Goal: Task Accomplishment & Management: Manage account settings

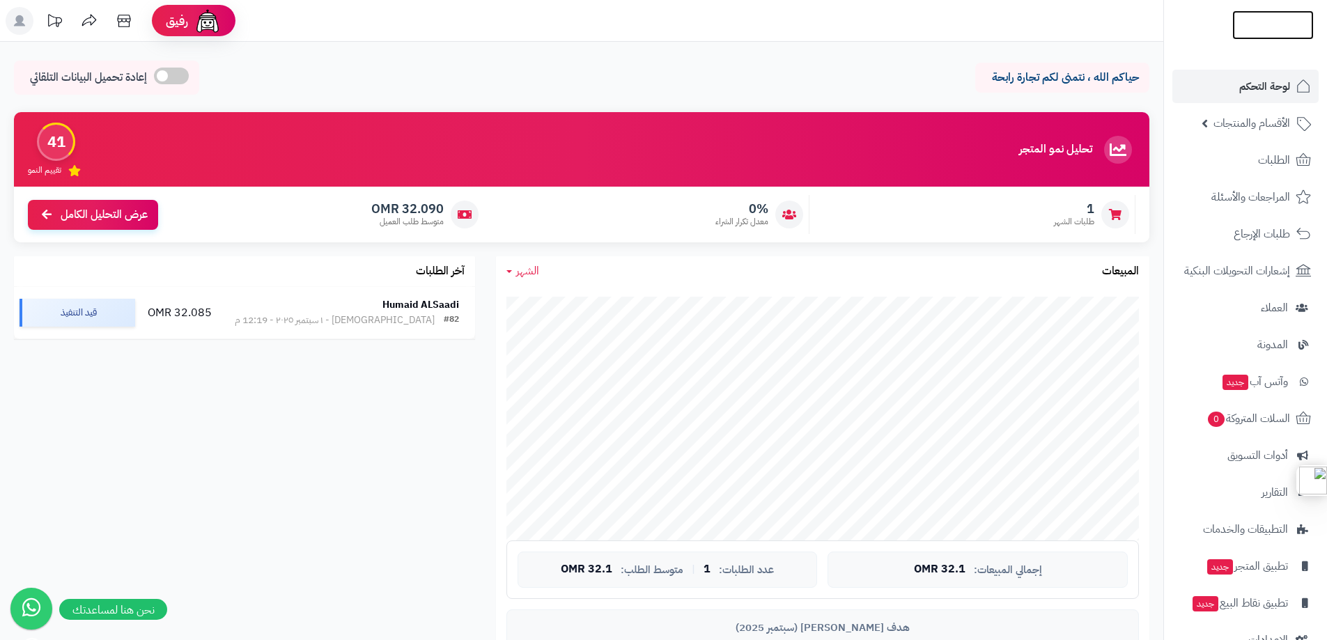
click at [1260, 18] on img at bounding box center [1273, 32] width 82 height 29
click at [1243, 123] on span "الأقسام والمنتجات" at bounding box center [1252, 124] width 77 height 20
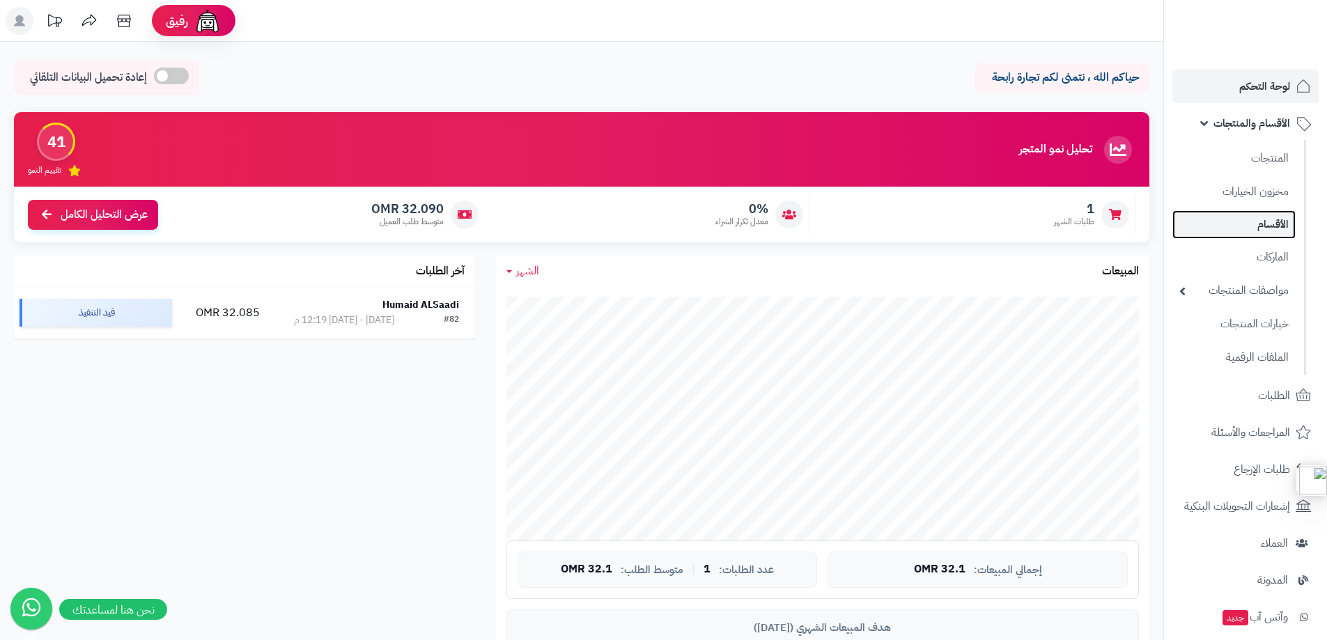
click at [1260, 222] on link "الأقسام" at bounding box center [1233, 224] width 123 height 29
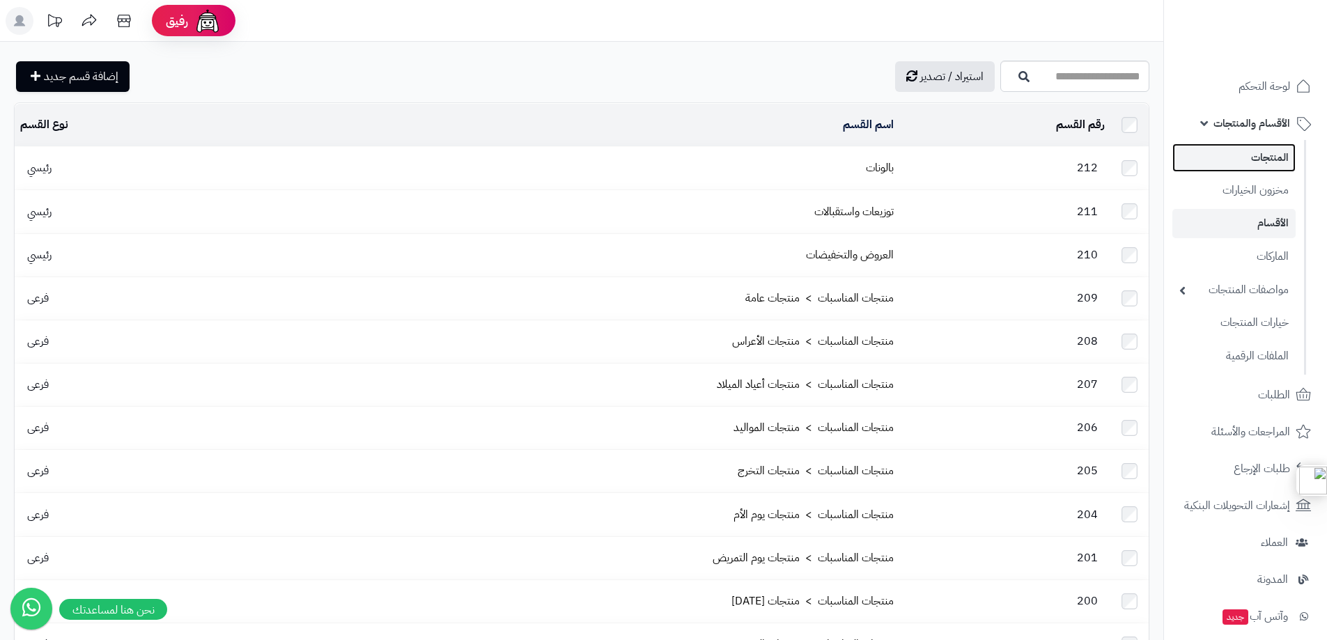
click at [1263, 164] on link "المنتجات" at bounding box center [1233, 158] width 123 height 29
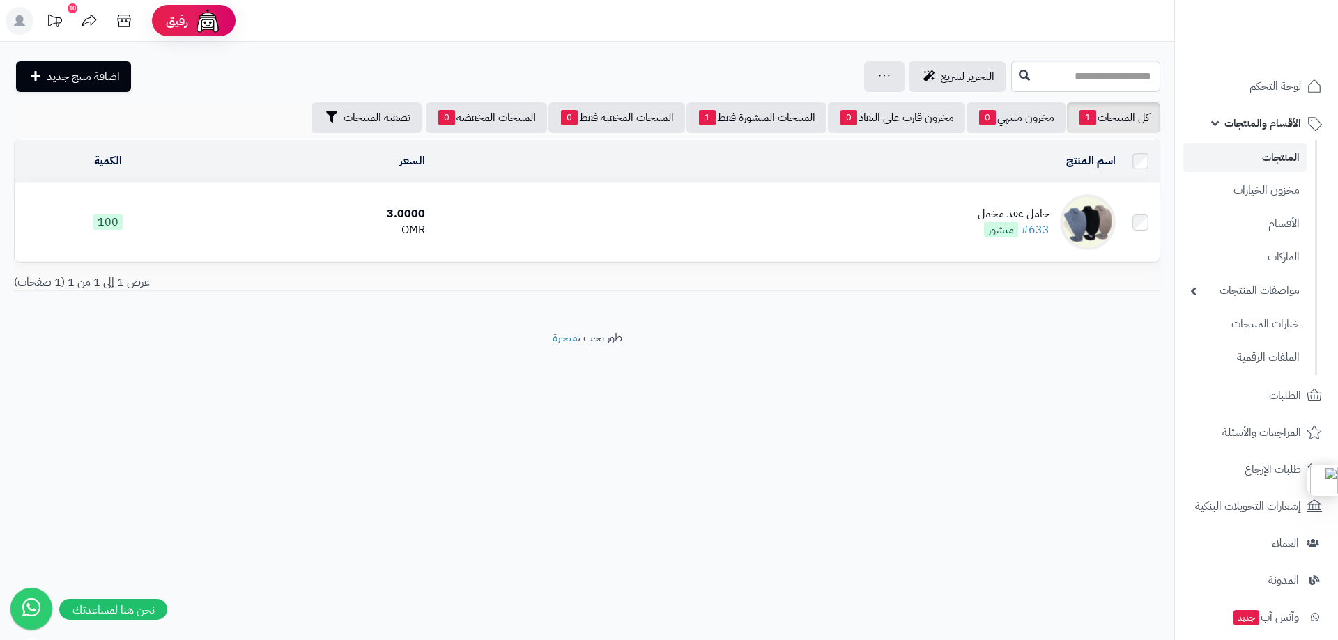
click at [989, 217] on div "حامل عقد مخمل" at bounding box center [1013, 214] width 72 height 16
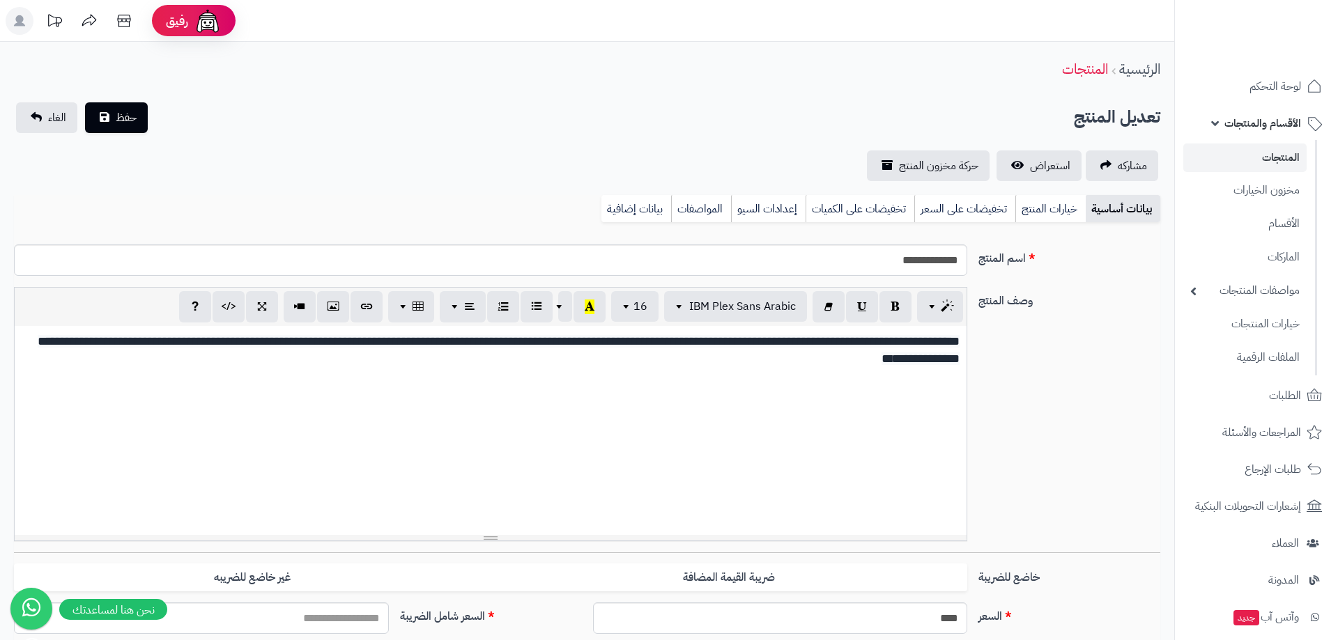
type input "****"
click at [1038, 213] on link "خيارات المنتج" at bounding box center [1040, 209] width 70 height 28
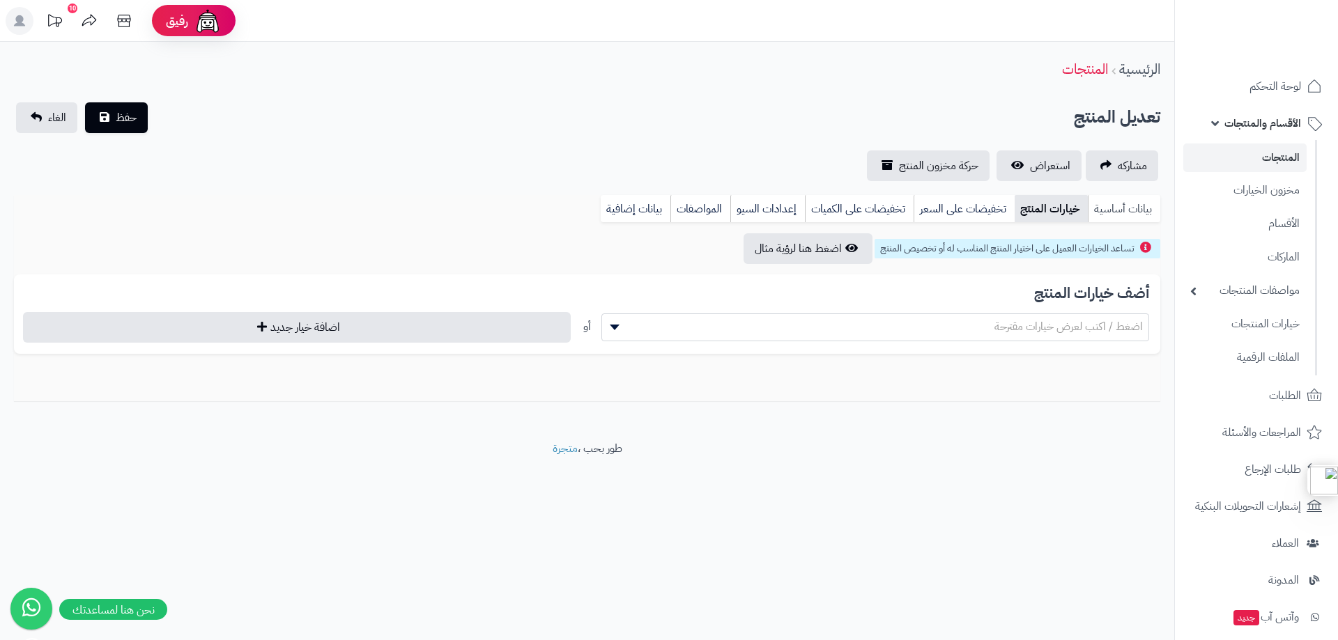
click at [1127, 201] on link "بيانات أساسية" at bounding box center [1123, 209] width 72 height 28
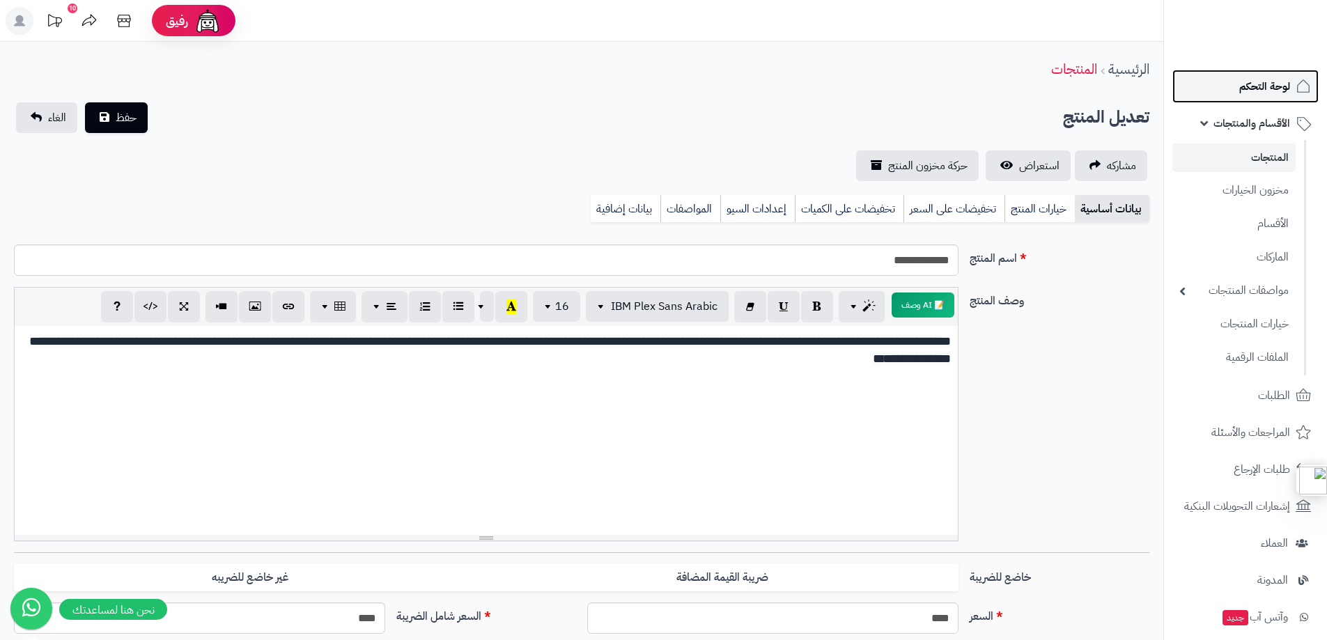
click at [1260, 85] on span "لوحة التحكم" at bounding box center [1264, 87] width 51 height 20
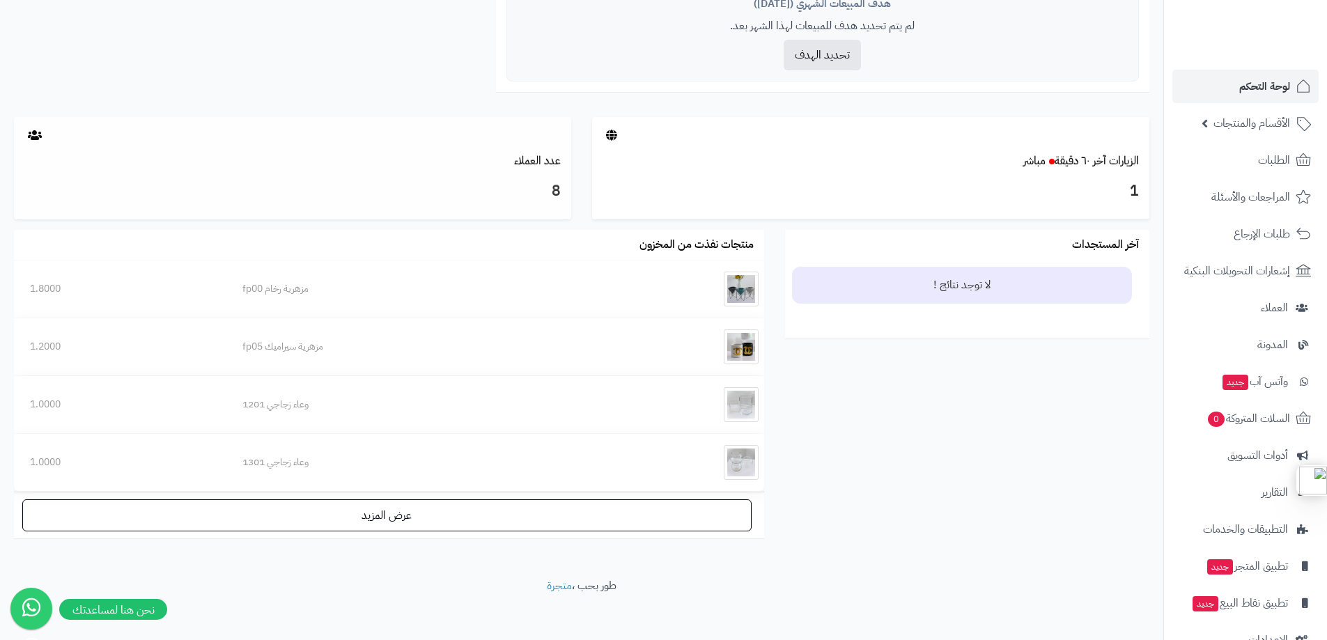
scroll to position [632, 0]
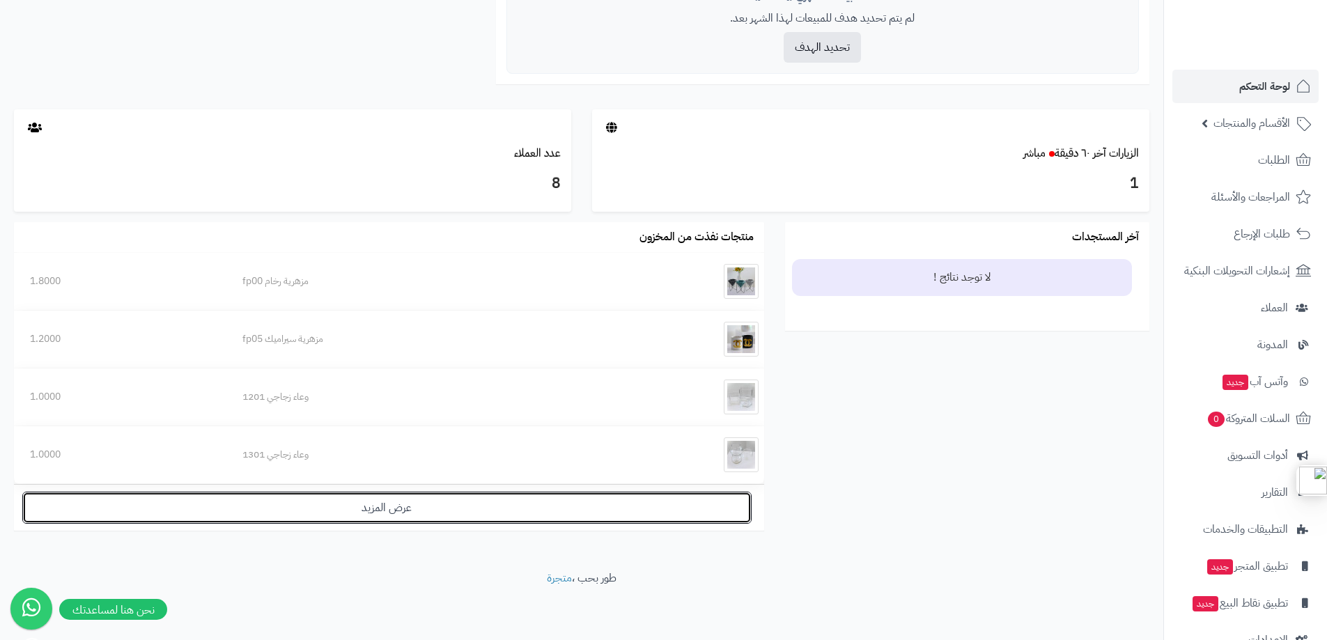
click at [378, 510] on link "عرض المزيد" at bounding box center [386, 508] width 729 height 32
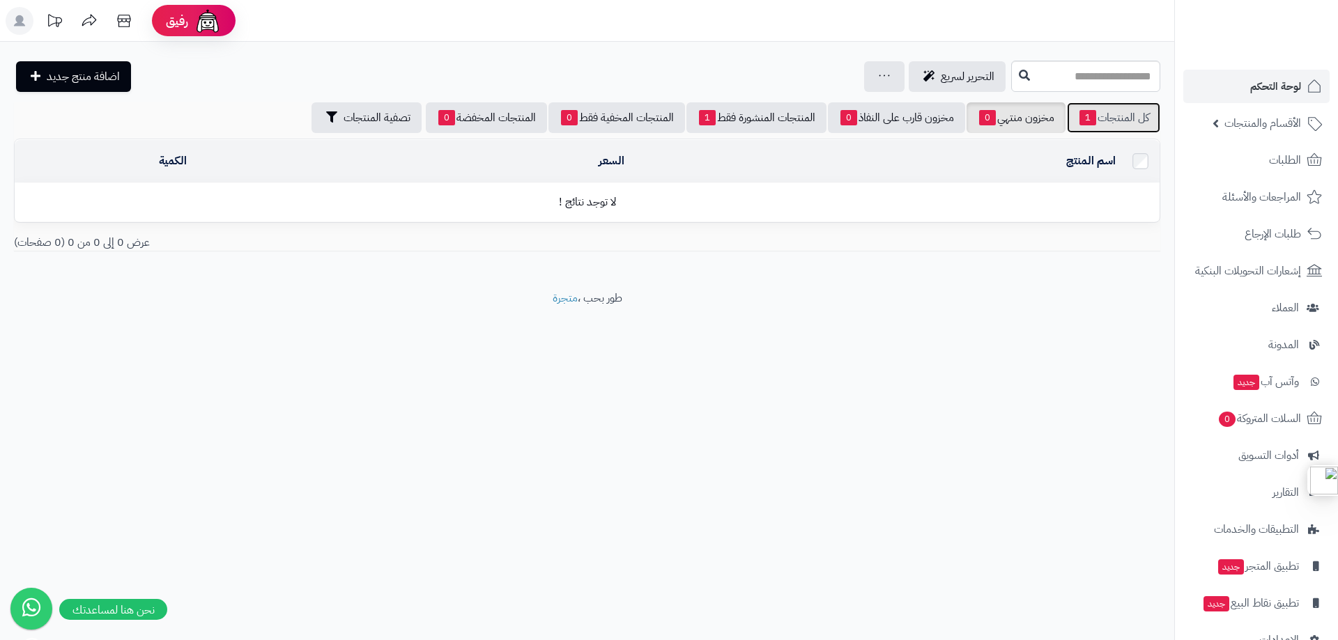
click at [1118, 119] on link "كل المنتجات 1" at bounding box center [1113, 117] width 93 height 31
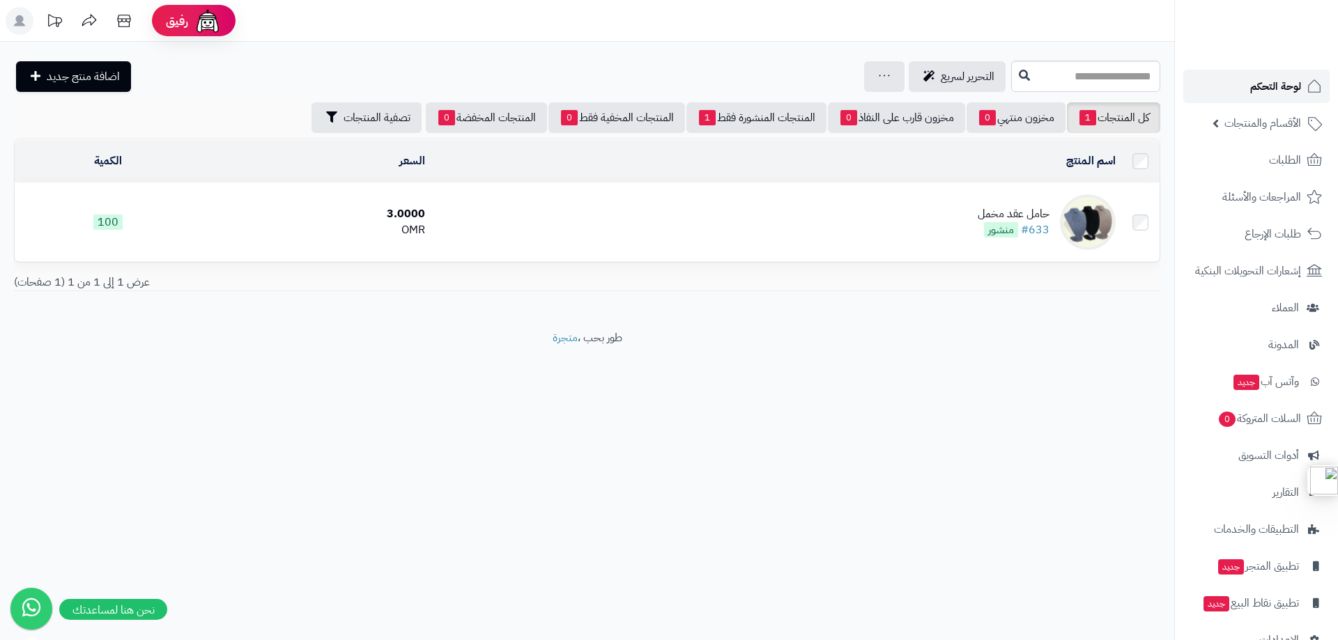
click at [1260, 84] on span "لوحة التحكم" at bounding box center [1275, 87] width 51 height 20
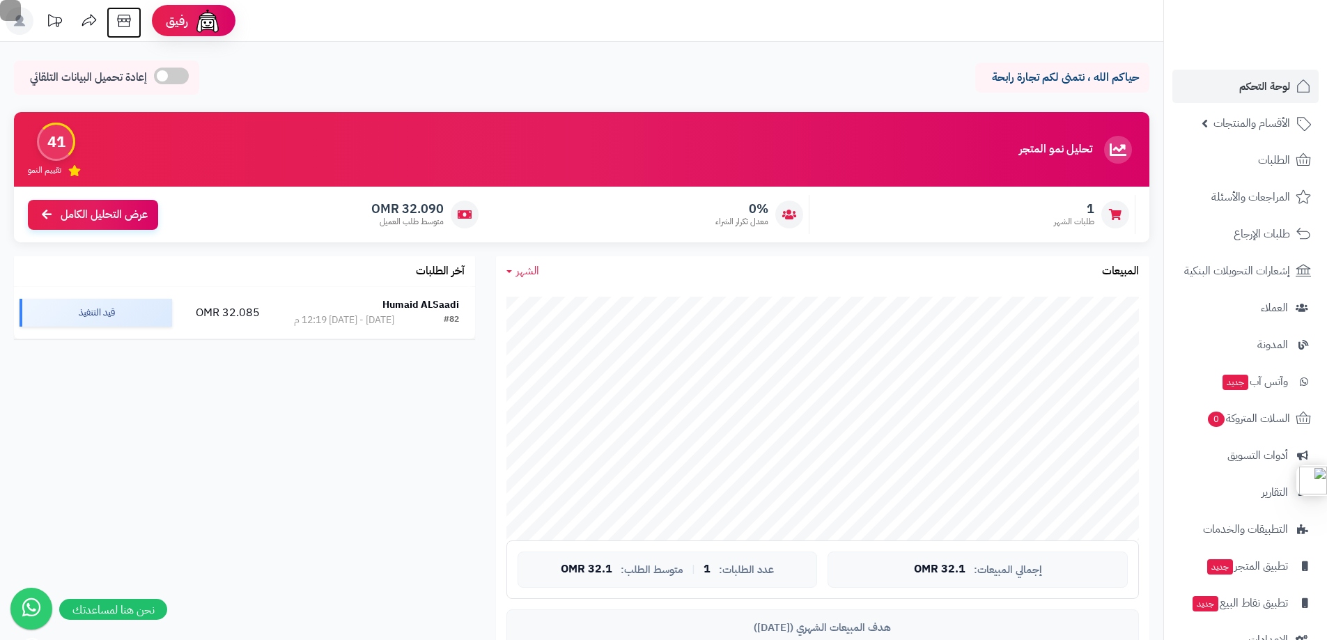
click at [123, 15] on icon at bounding box center [123, 21] width 13 height 13
